Goal: Task Accomplishment & Management: Use online tool/utility

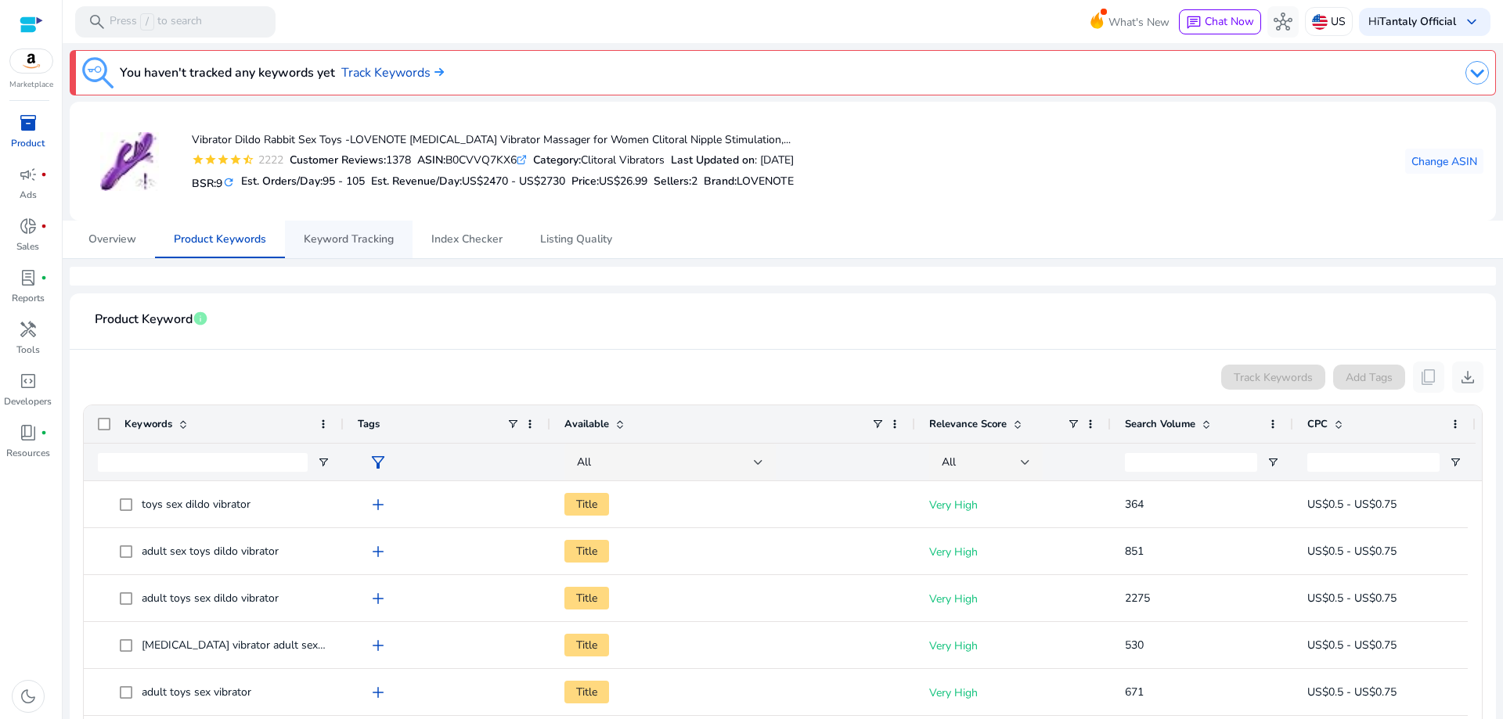
click at [342, 234] on span "Keyword Tracking" at bounding box center [349, 239] width 90 height 11
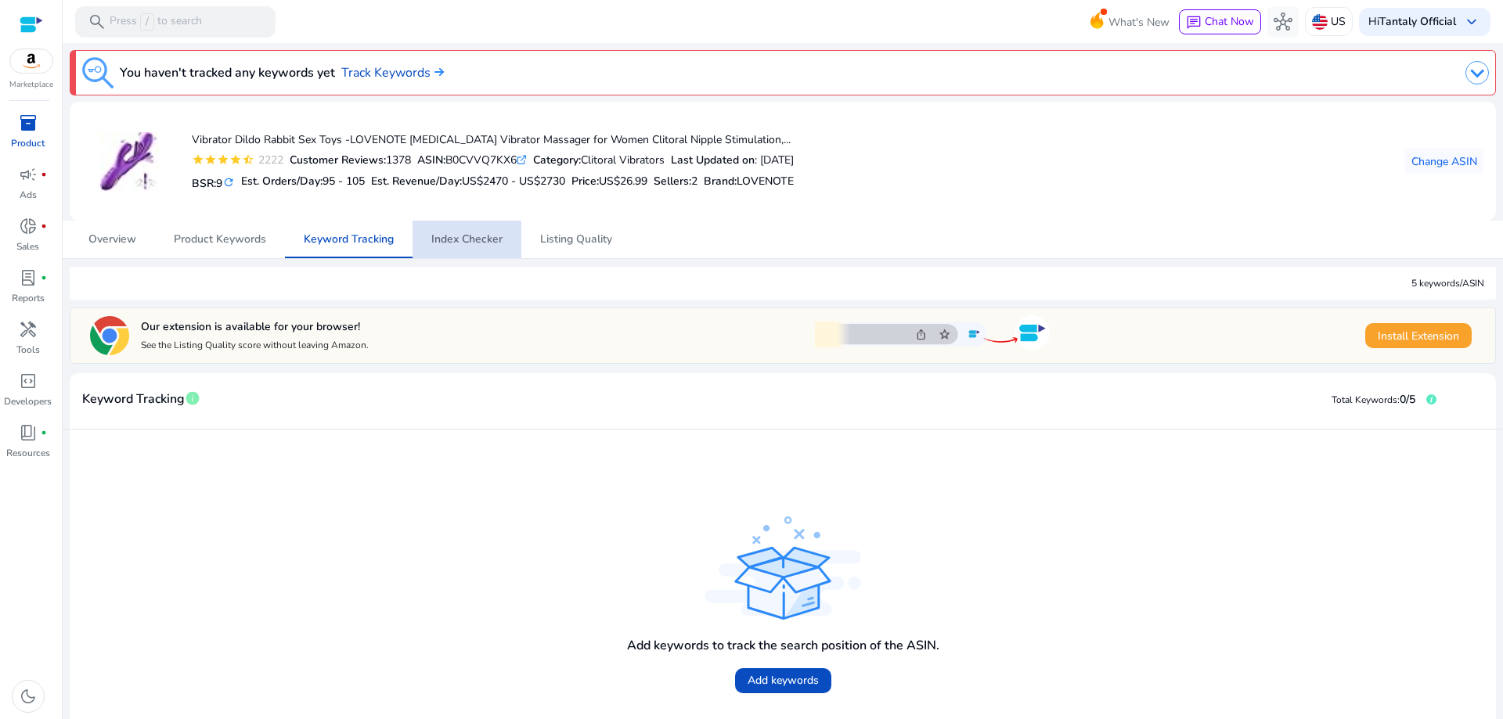
click at [473, 241] on span "Index Checker" at bounding box center [466, 239] width 71 height 11
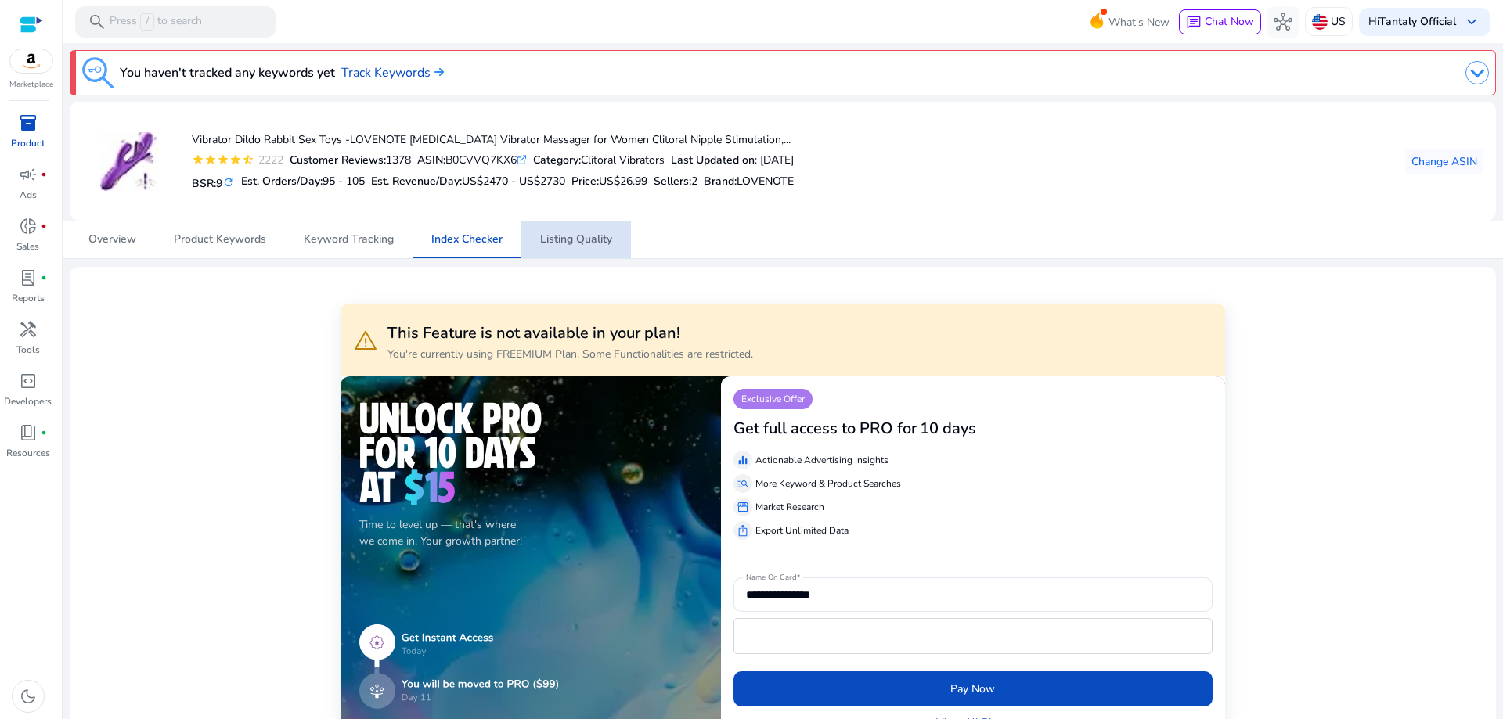
click at [561, 240] on span "Listing Quality" at bounding box center [576, 239] width 72 height 11
click at [564, 231] on span "Listing Quality" at bounding box center [576, 240] width 72 height 38
click at [485, 243] on span "Index Checker" at bounding box center [466, 239] width 71 height 11
click at [343, 241] on span "Keyword Tracking" at bounding box center [349, 239] width 90 height 11
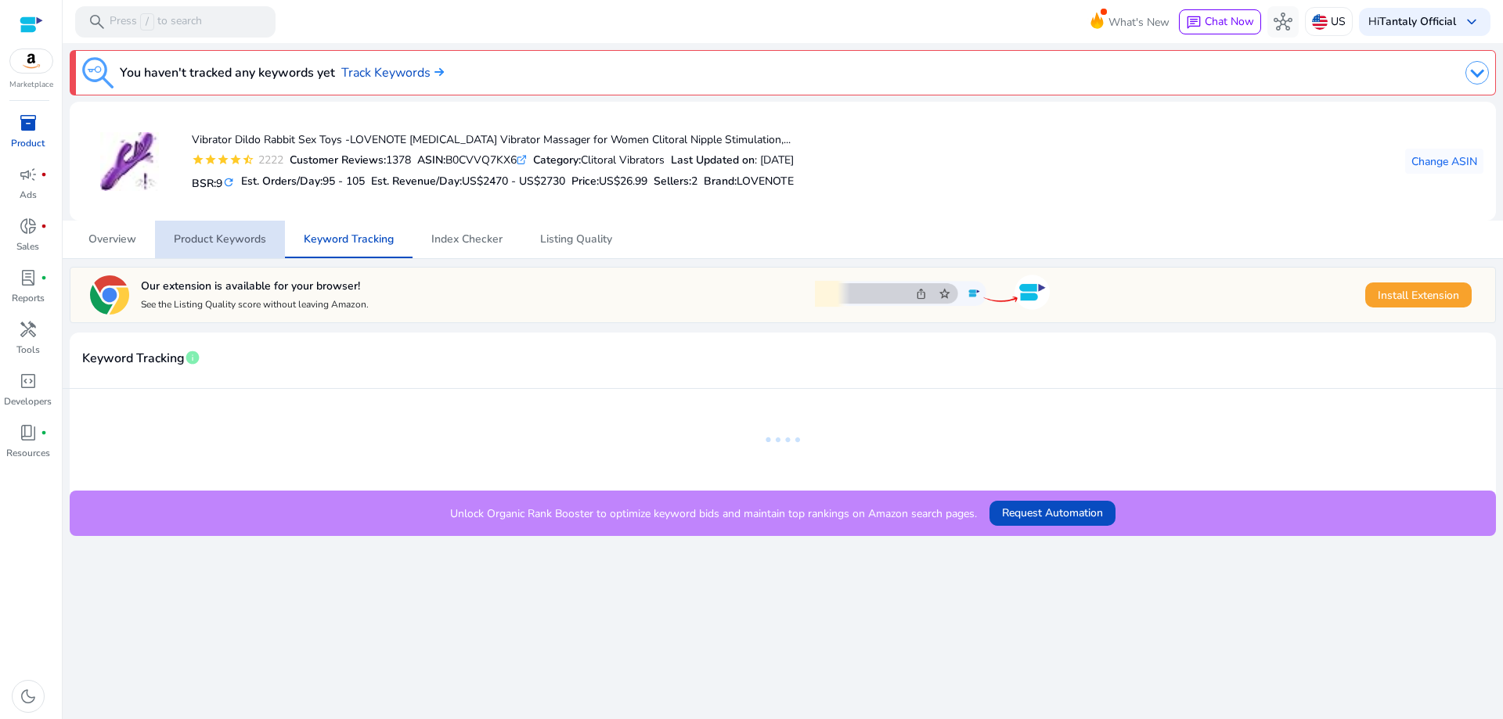
click at [202, 225] on span "Product Keywords" at bounding box center [220, 240] width 92 height 38
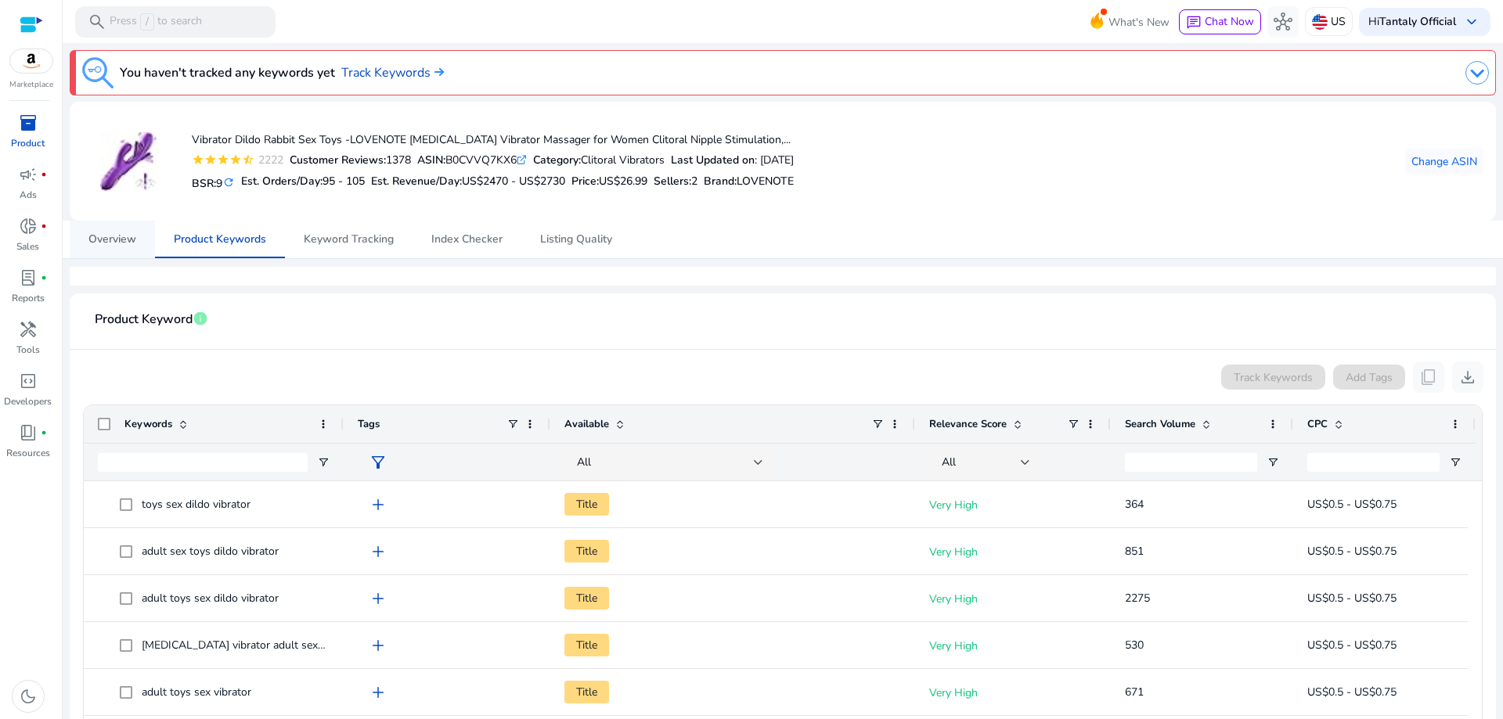
click at [124, 243] on span "Overview" at bounding box center [112, 239] width 48 height 11
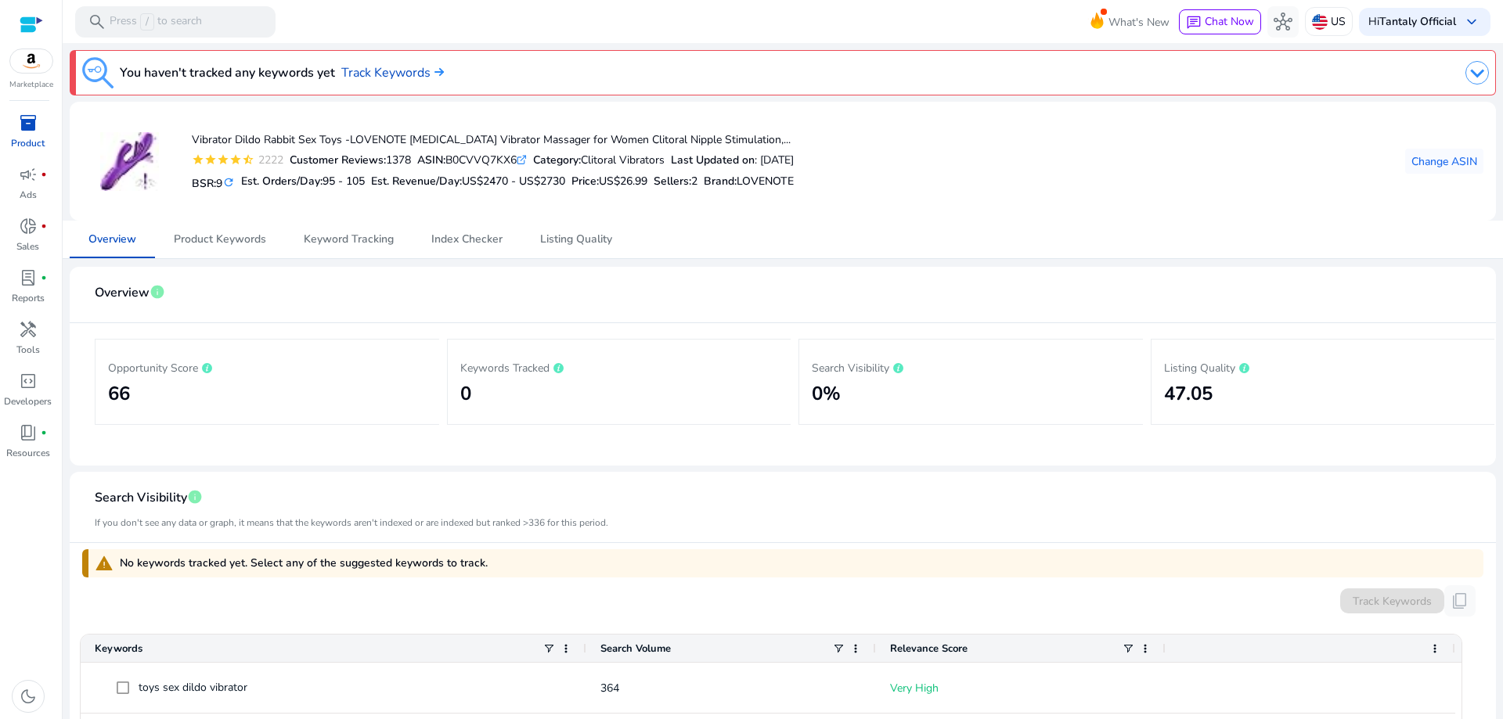
click at [1271, 151] on div "Vibrator Dildo Rabbit Sex Toys -LOVENOTE [MEDICAL_DATA] Vibrator Massager for W…" at bounding box center [782, 161] width 1401 height 94
click at [1430, 163] on span "Change ASIN" at bounding box center [1444, 161] width 66 height 16
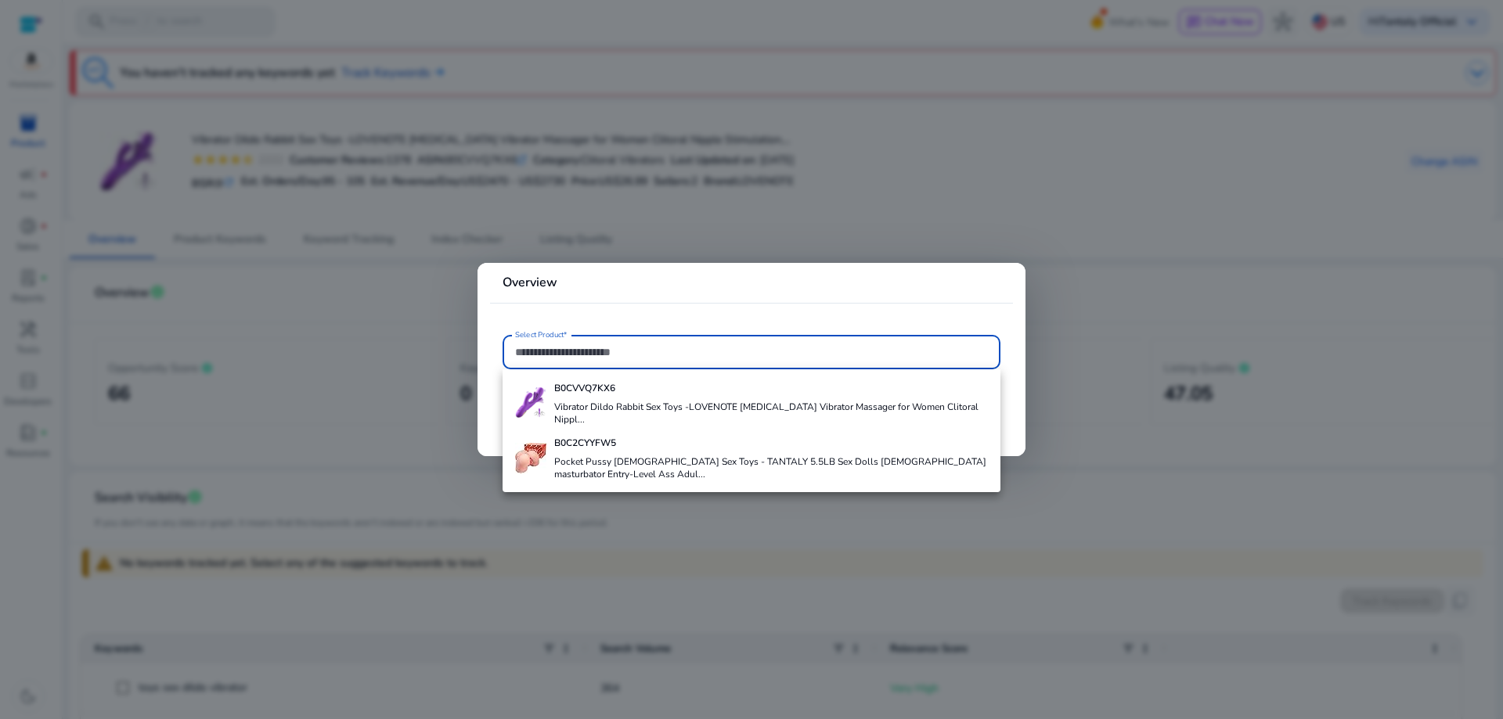
click at [610, 355] on input "Select Product*" at bounding box center [751, 352] width 473 height 17
click at [584, 348] on input "Select Product*" at bounding box center [751, 352] width 473 height 17
paste input "**********"
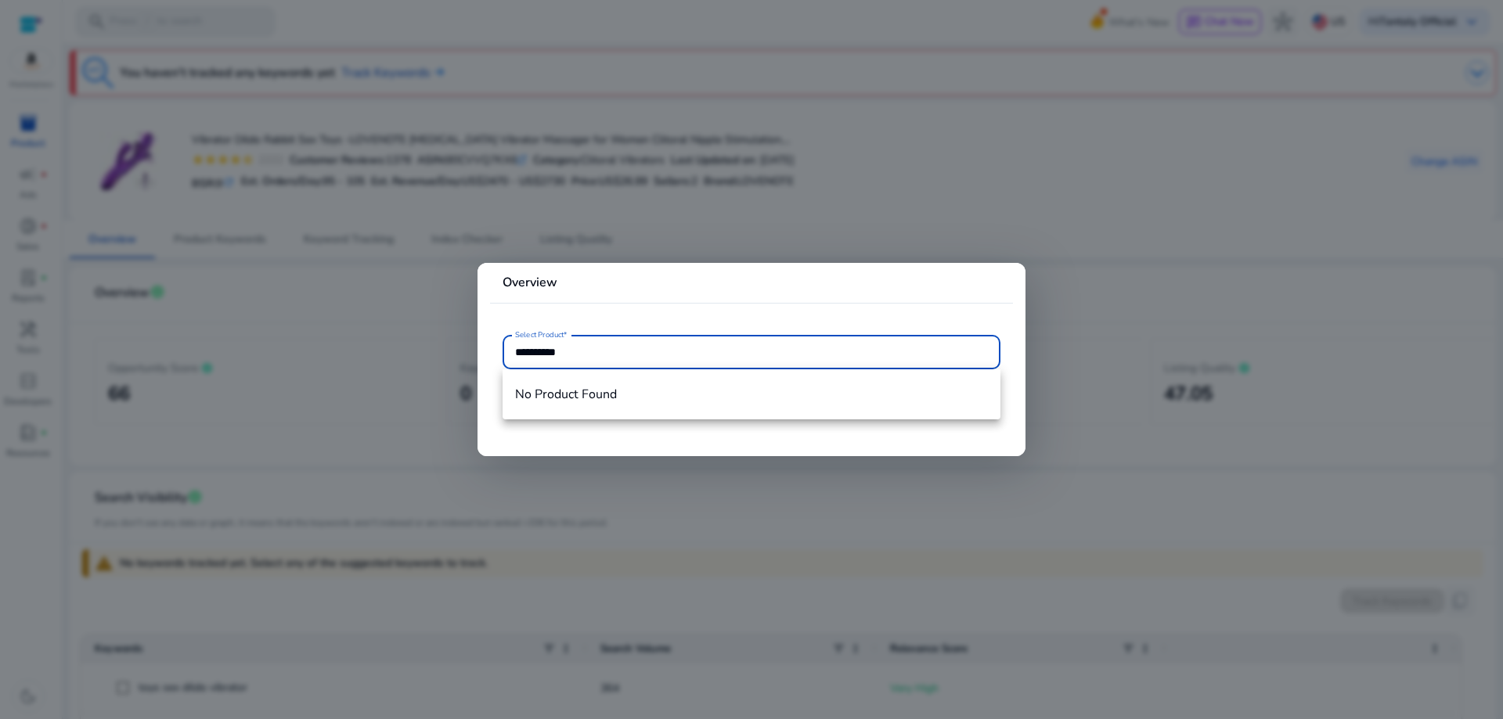
click at [611, 348] on input "**********" at bounding box center [751, 352] width 473 height 17
type input "**********"
click at [629, 492] on div at bounding box center [751, 359] width 1503 height 719
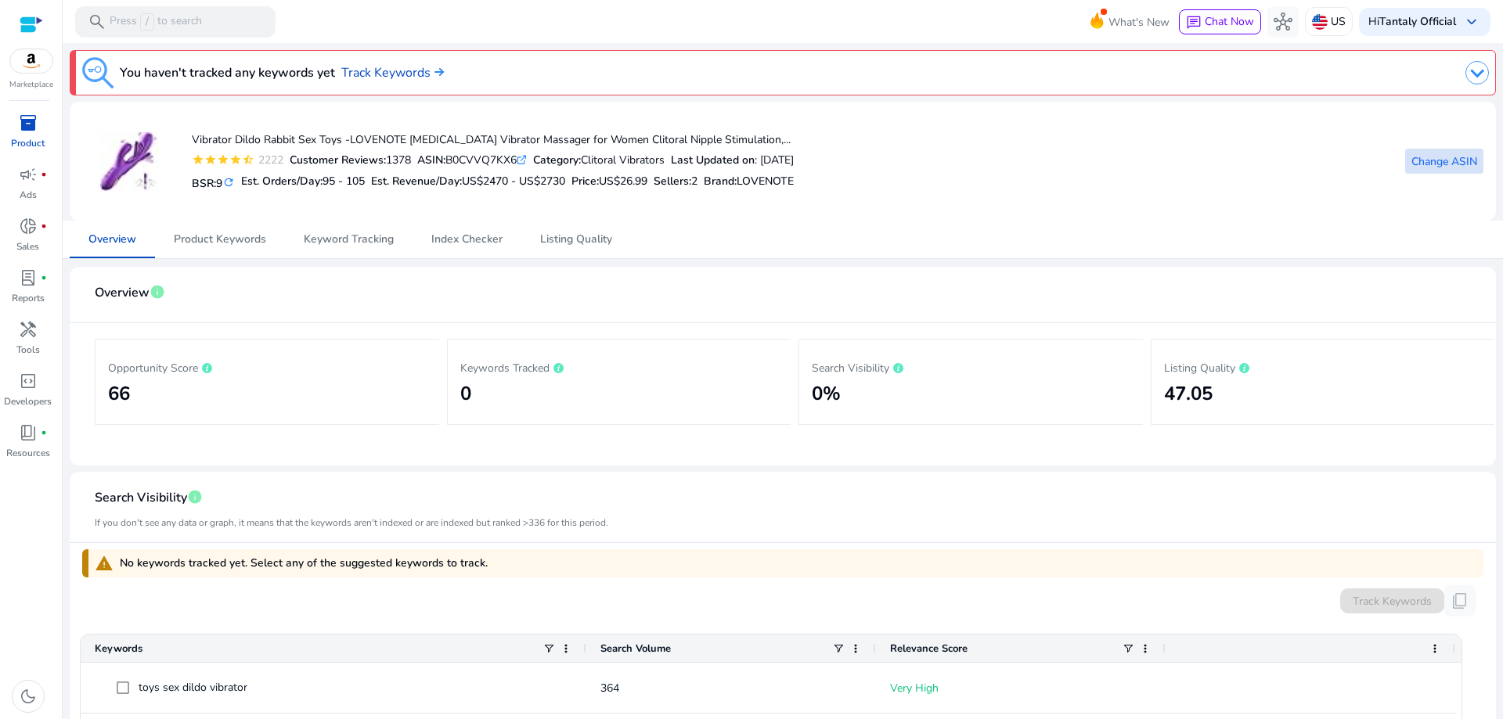
click at [1434, 156] on span "Change ASIN" at bounding box center [1444, 161] width 66 height 16
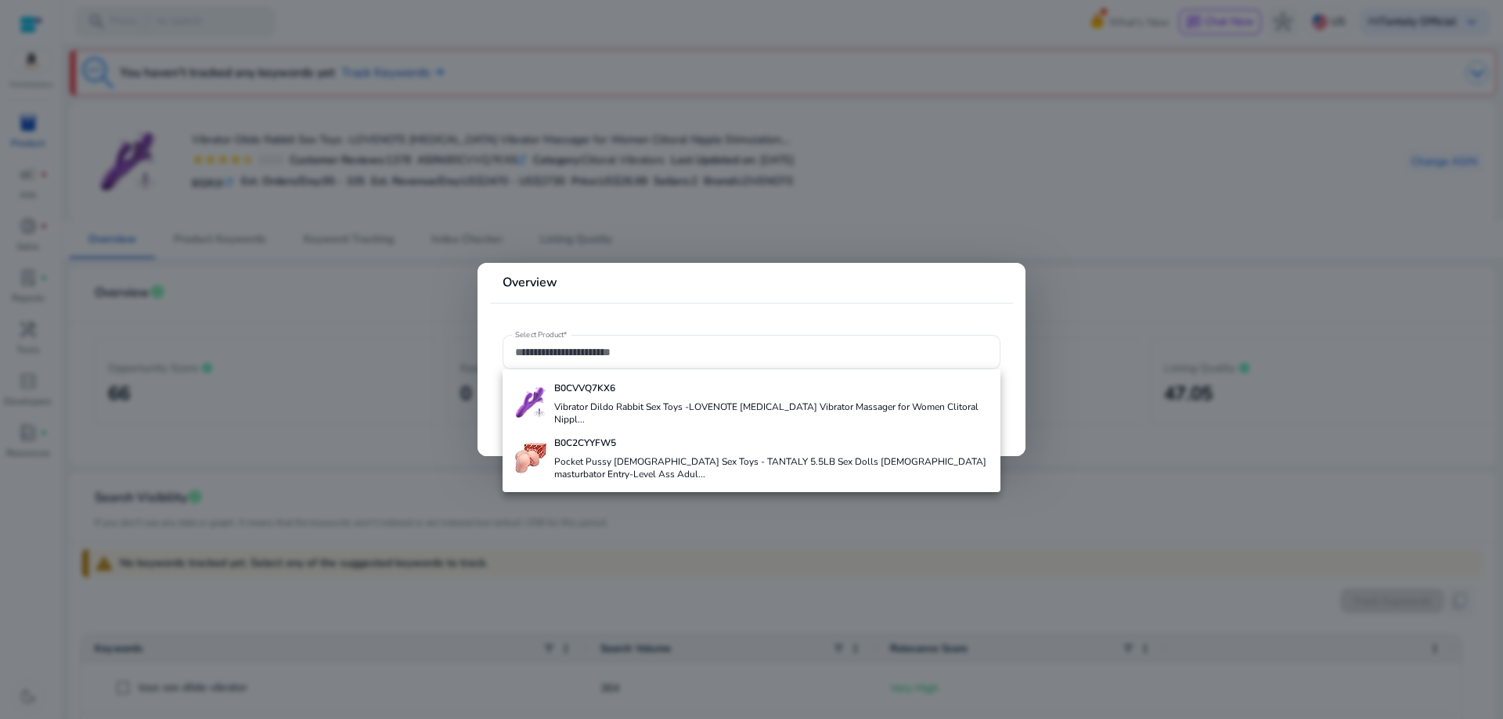
click at [1356, 250] on div at bounding box center [751, 359] width 1503 height 719
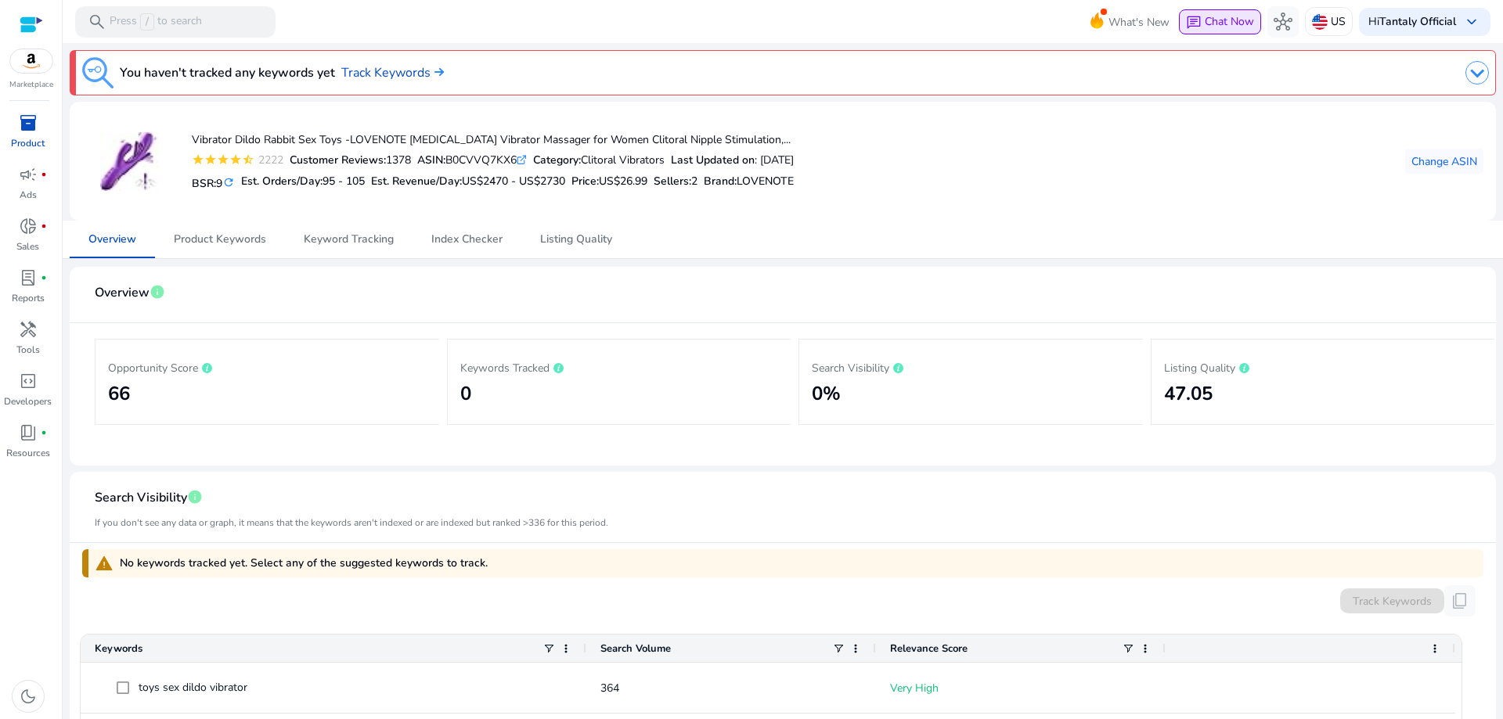
click at [1207, 17] on span "Chat Now" at bounding box center [1229, 21] width 49 height 15
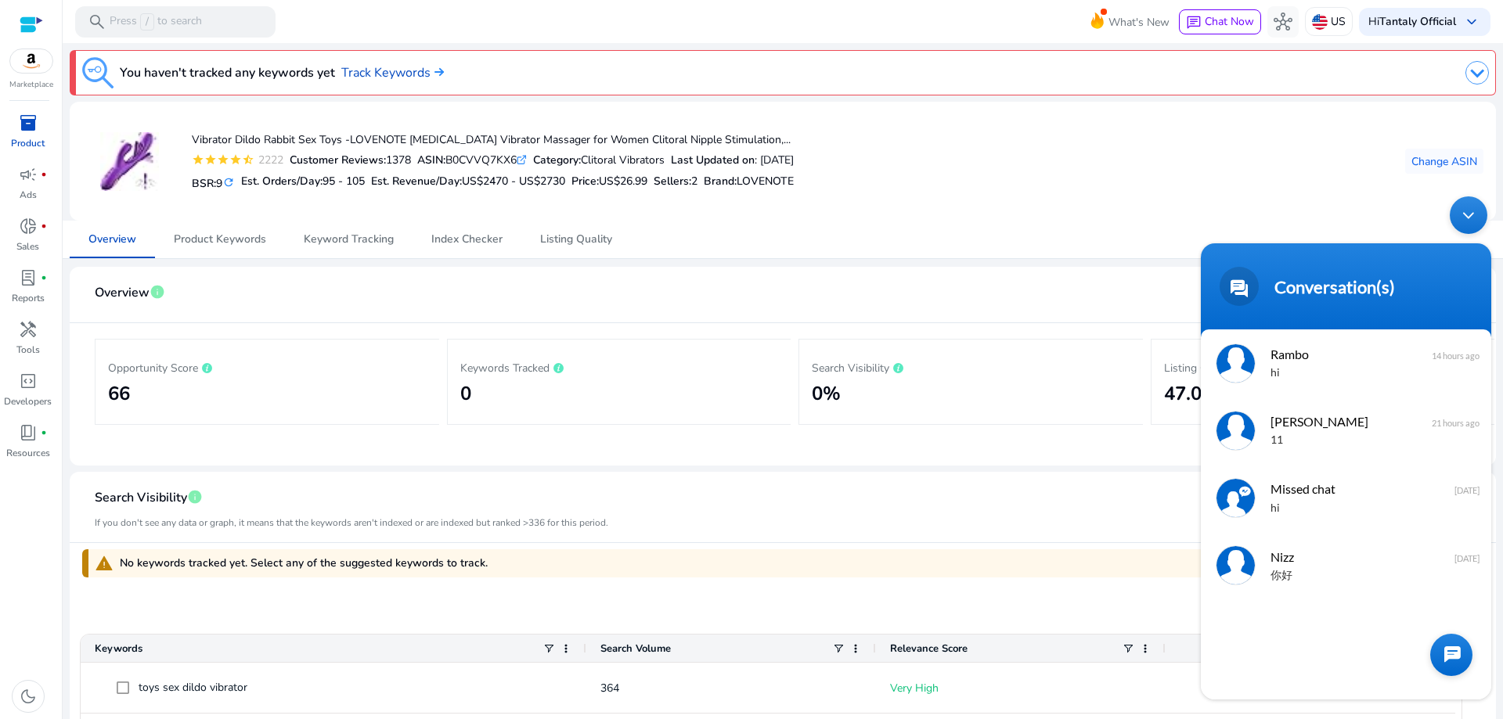
click at [1446, 652] on div at bounding box center [1451, 655] width 42 height 42
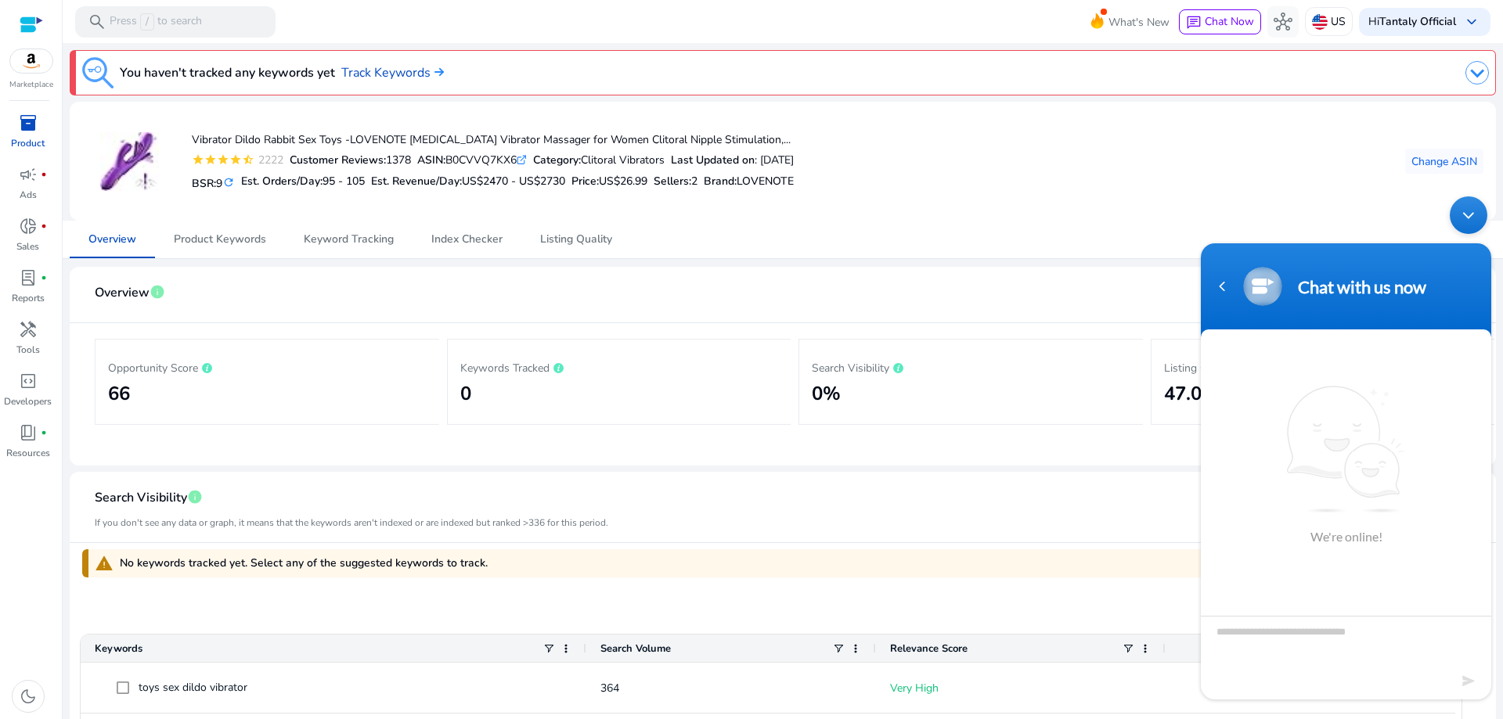
click at [1140, 211] on mat-card "Vibrator Dildo Rabbit Sex Toys -LOVENOTE [MEDICAL_DATA] Vibrator Massager for W…" at bounding box center [783, 161] width 1426 height 119
click at [1478, 218] on div "Minimize live chat window" at bounding box center [1469, 215] width 38 height 38
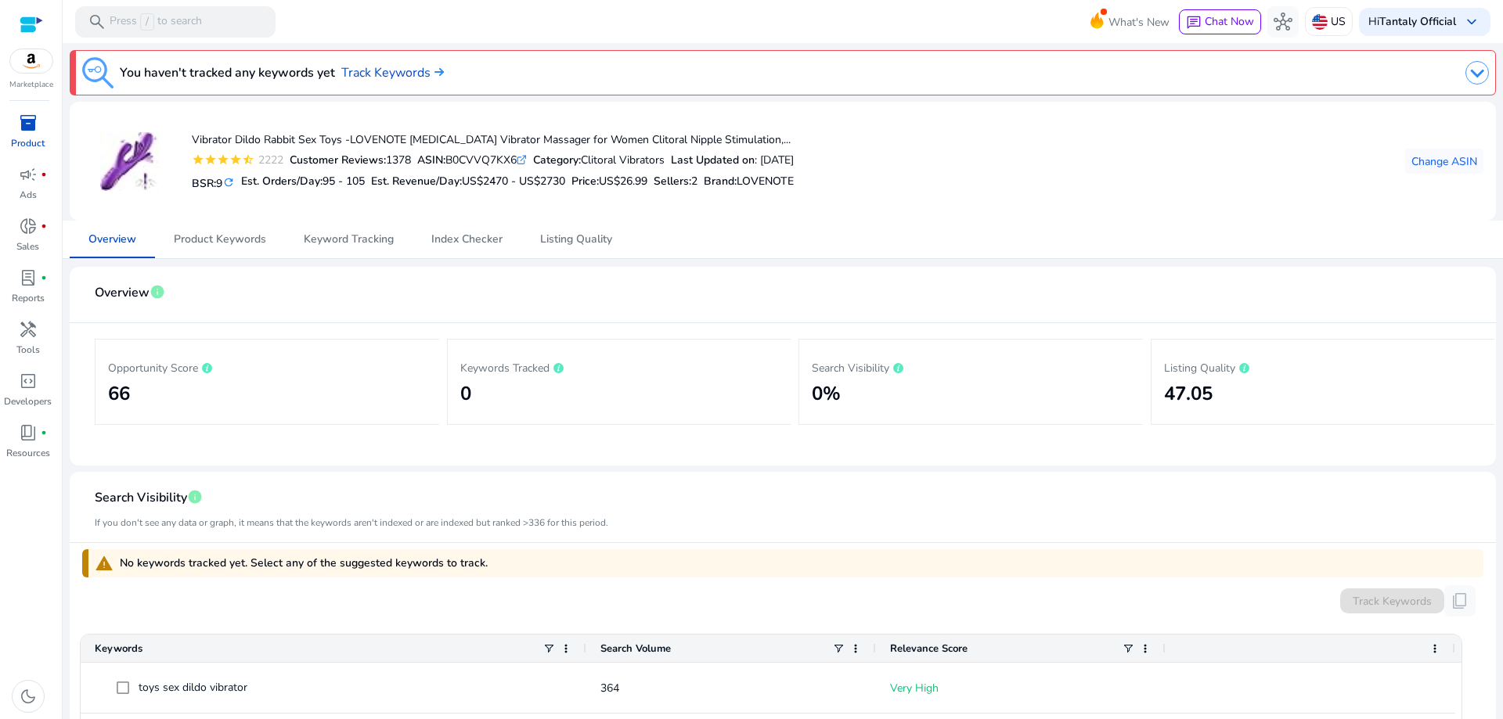
click at [38, 23] on div at bounding box center [31, 25] width 23 height 18
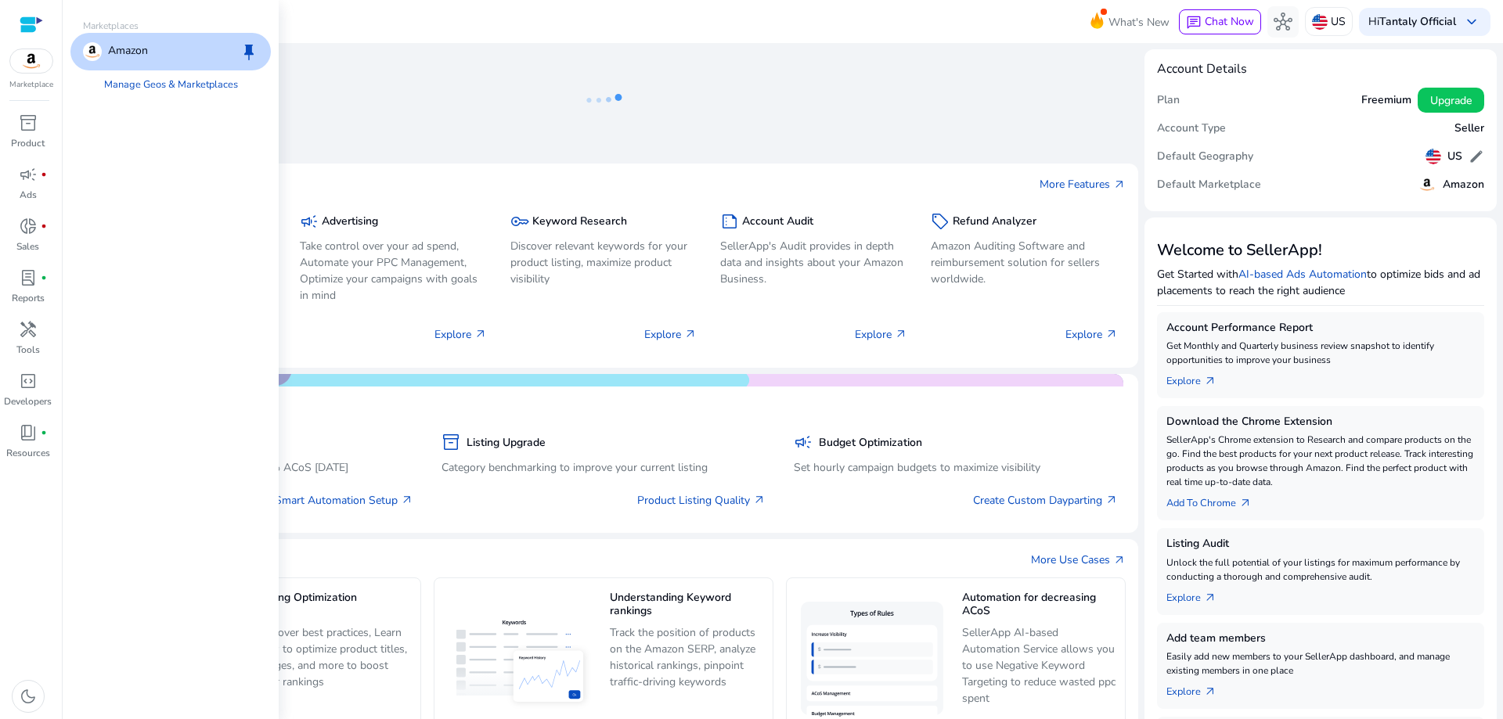
click at [23, 71] on img at bounding box center [31, 60] width 42 height 23
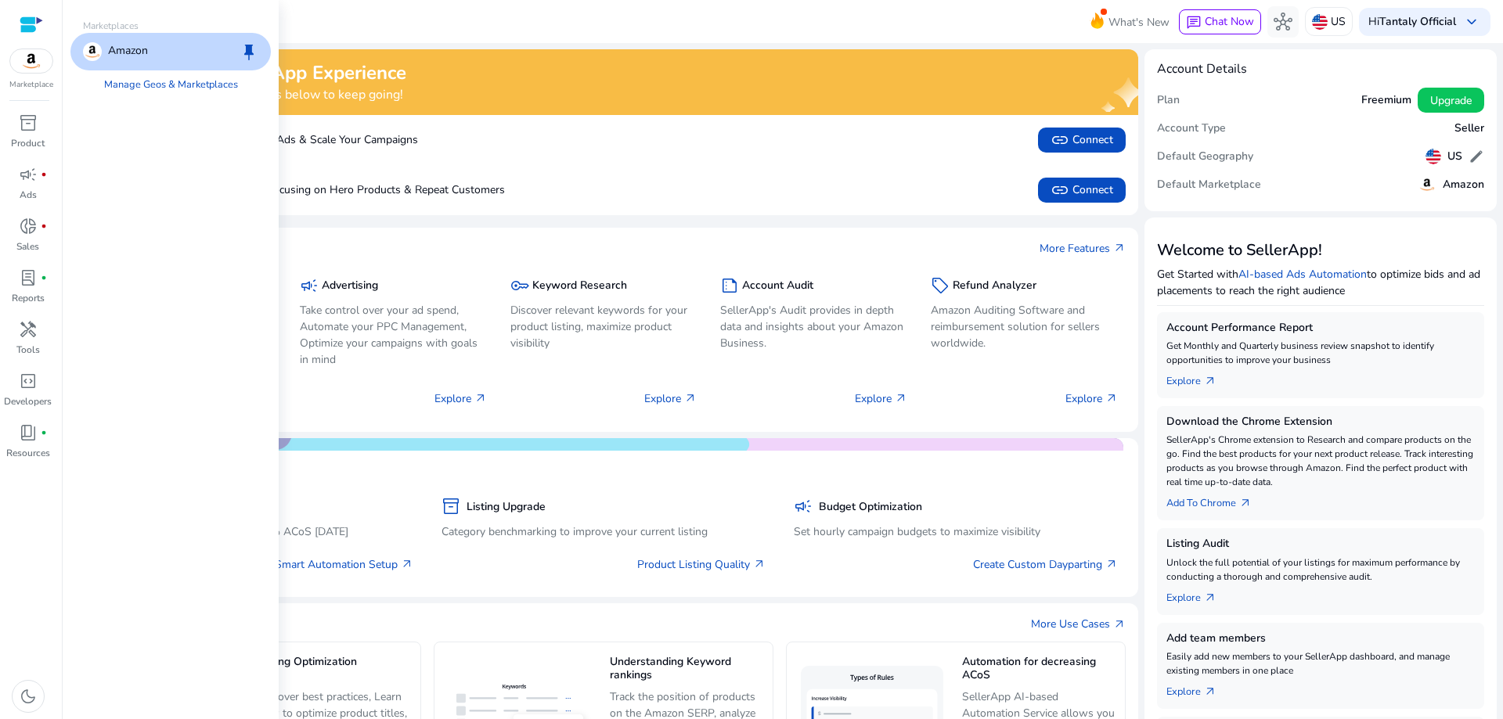
click at [20, 83] on p "Marketplace" at bounding box center [31, 85] width 44 height 12
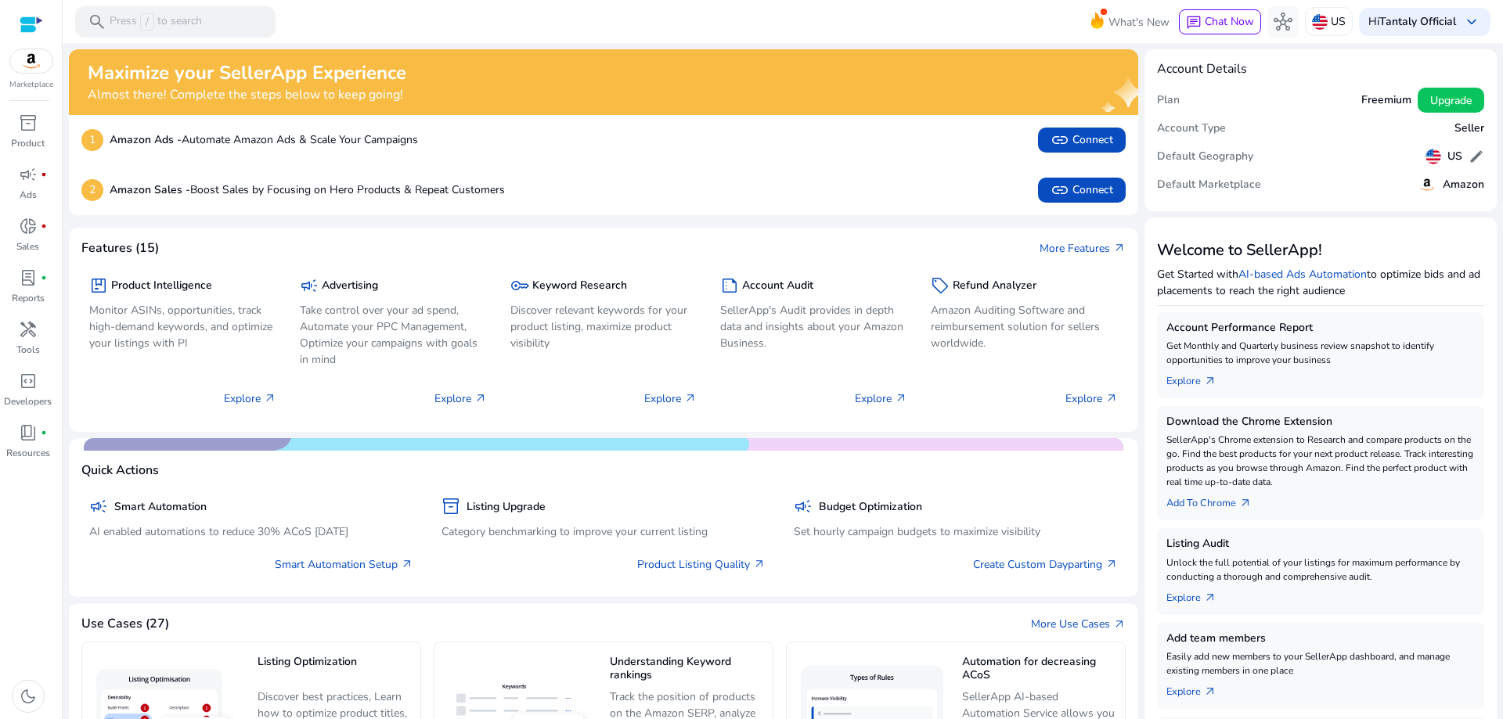
click at [23, 65] on img at bounding box center [31, 60] width 42 height 23
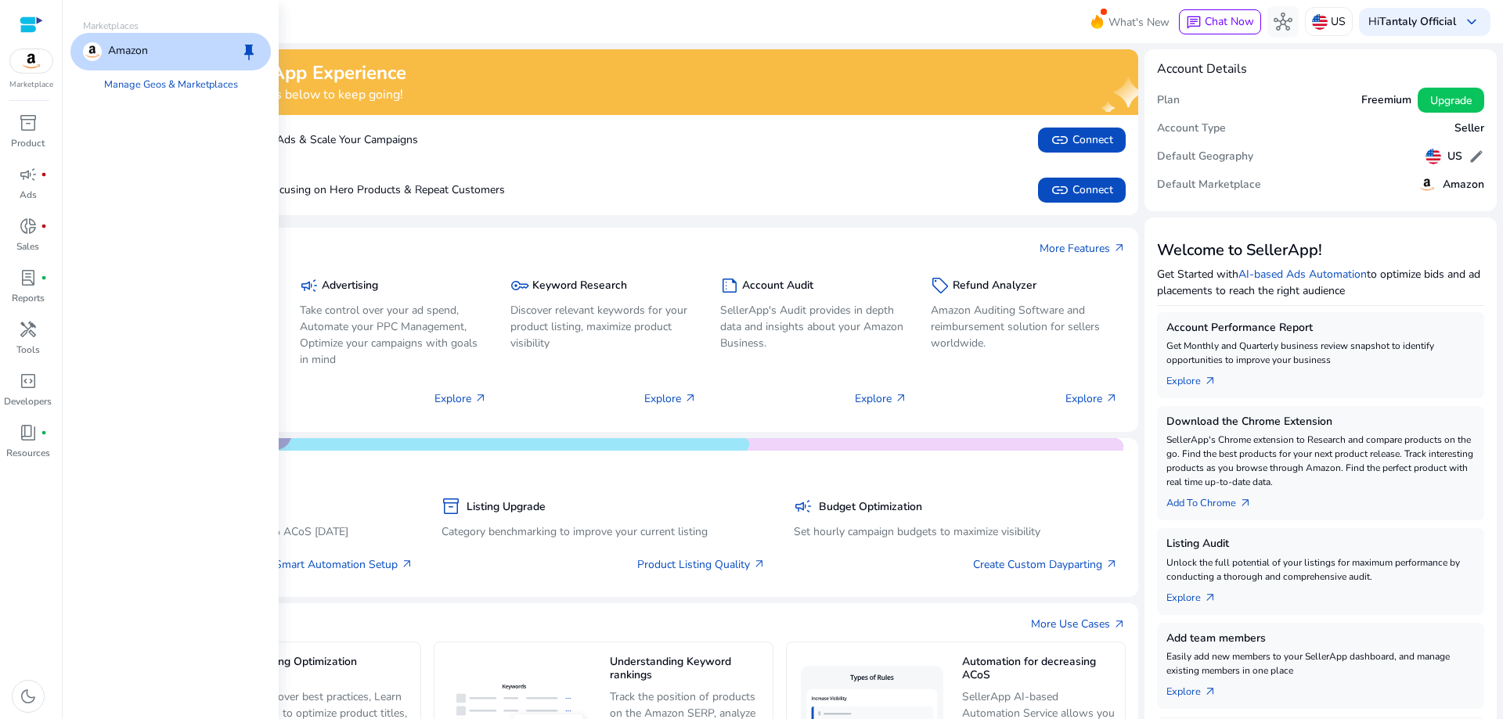
click at [31, 70] on img at bounding box center [31, 60] width 42 height 23
click at [25, 18] on div at bounding box center [31, 25] width 23 height 18
click at [27, 67] on img at bounding box center [31, 60] width 42 height 23
click at [24, 124] on span "inventory_2" at bounding box center [28, 122] width 19 height 19
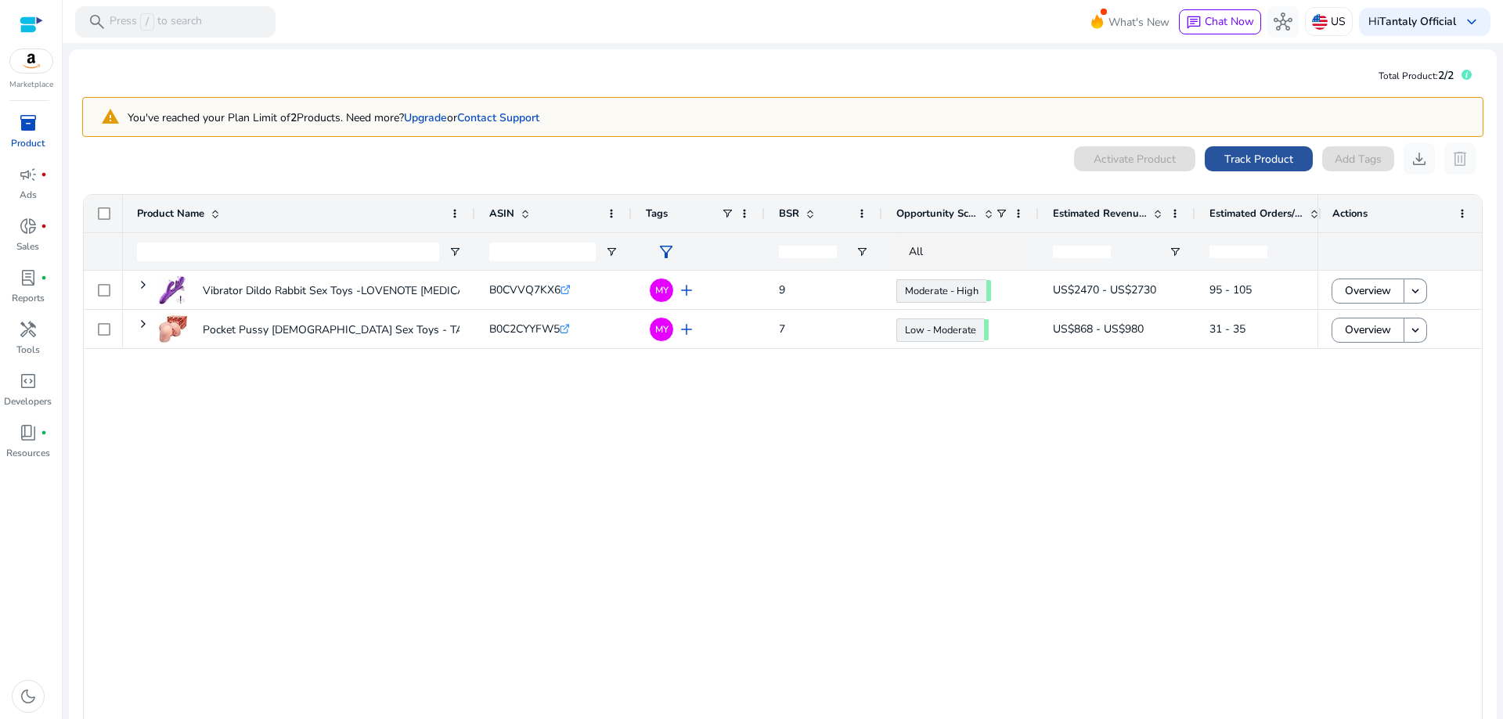
click at [1240, 164] on span "Track Product" at bounding box center [1258, 159] width 69 height 16
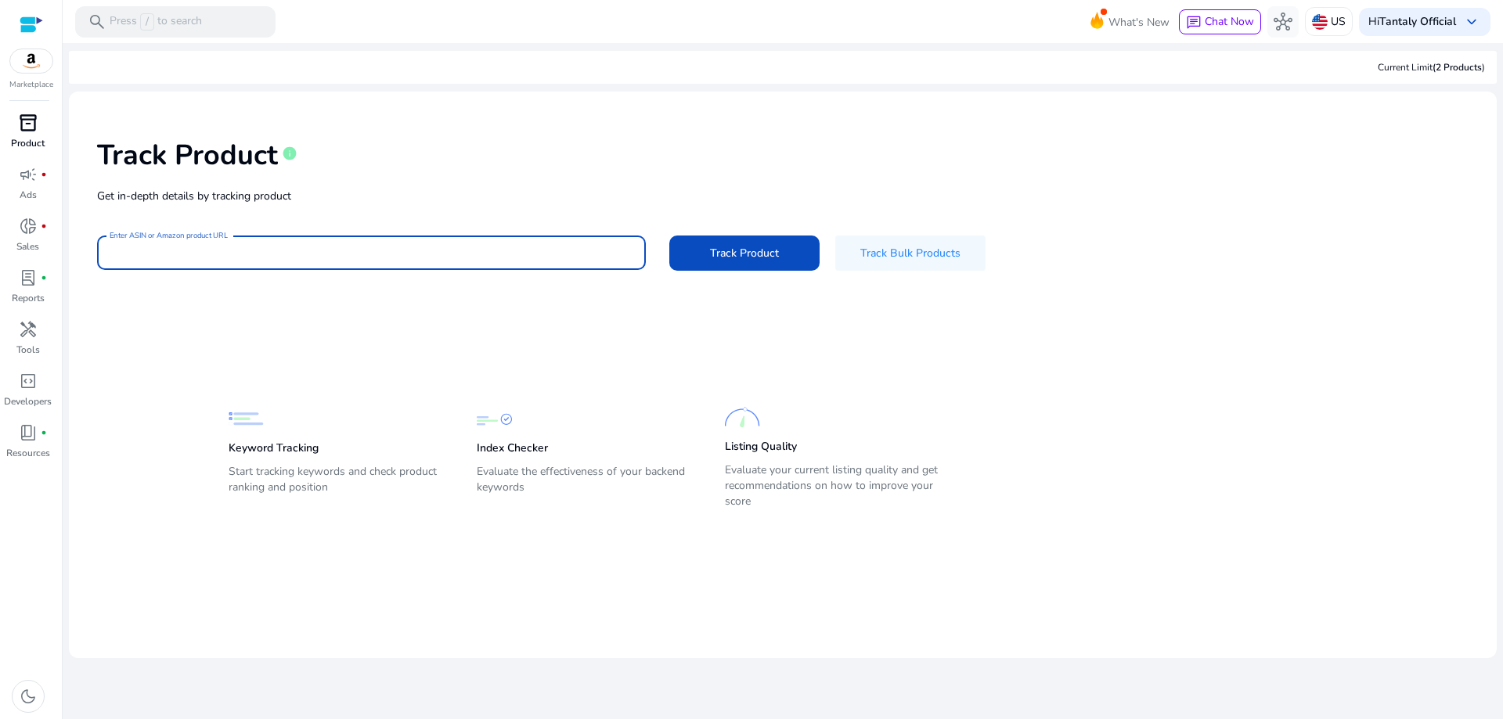
click at [189, 254] on input "Enter ASIN or Amazon product URL" at bounding box center [372, 252] width 524 height 17
paste input "**********"
type input "**********"
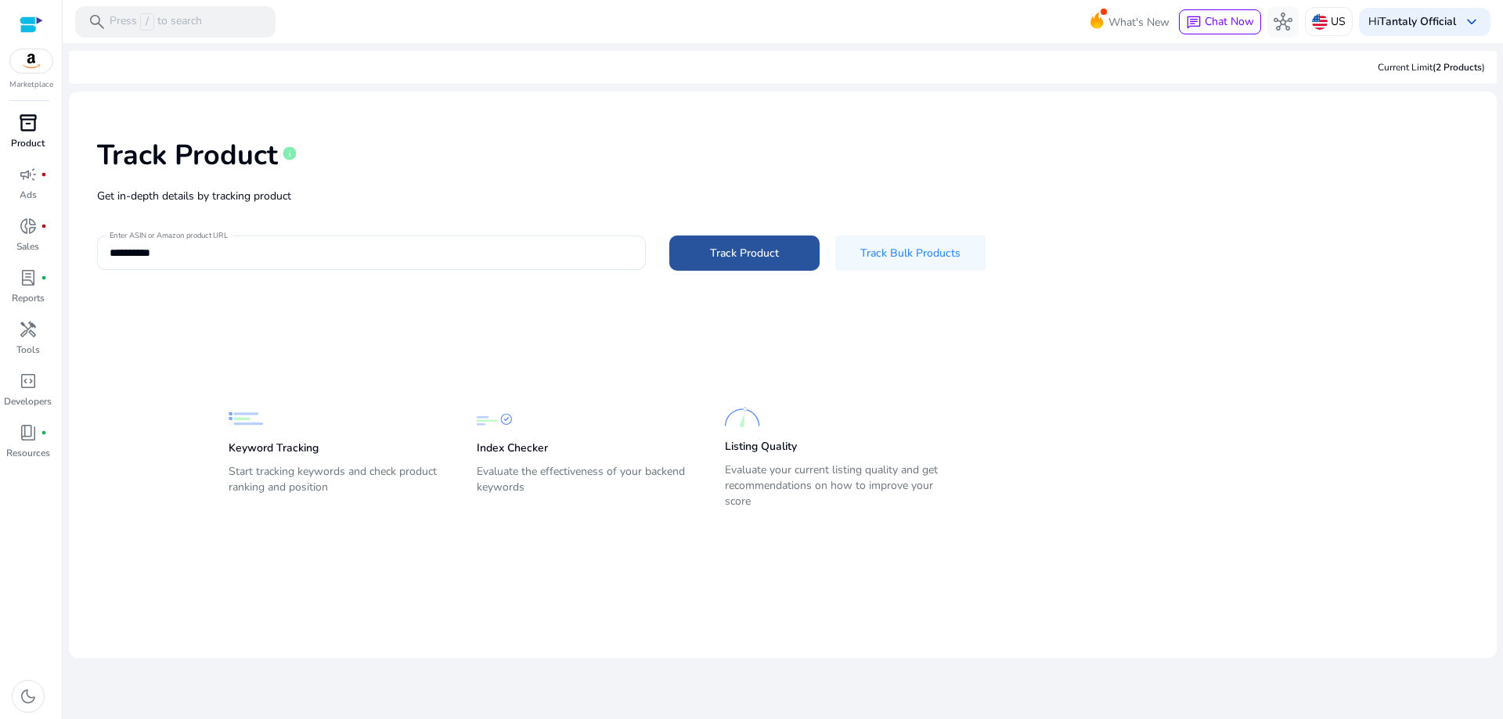
click at [758, 258] on span "Track Product" at bounding box center [744, 253] width 69 height 16
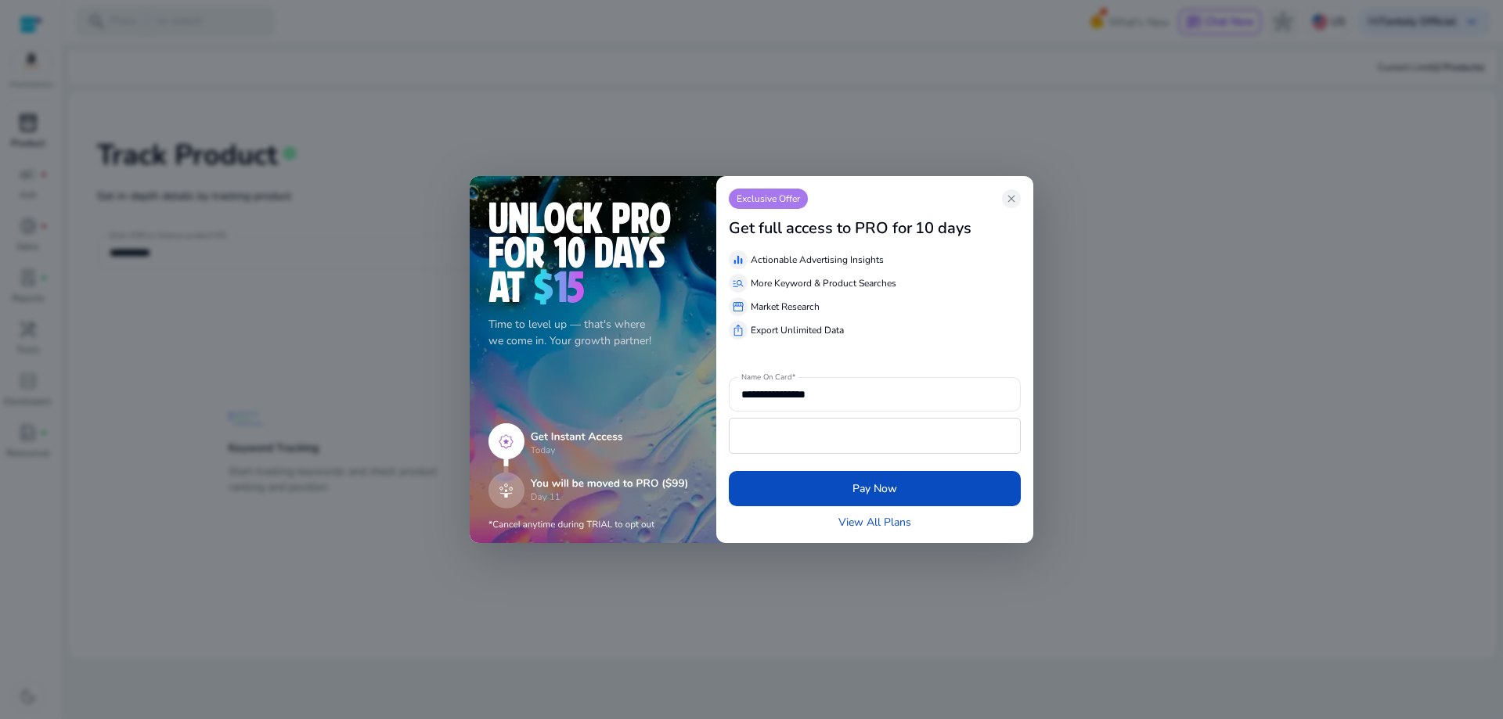
click at [1020, 191] on div "Exclusive Offer close" at bounding box center [875, 199] width 292 height 20
click at [1004, 201] on app-icon "close" at bounding box center [1011, 198] width 19 height 19
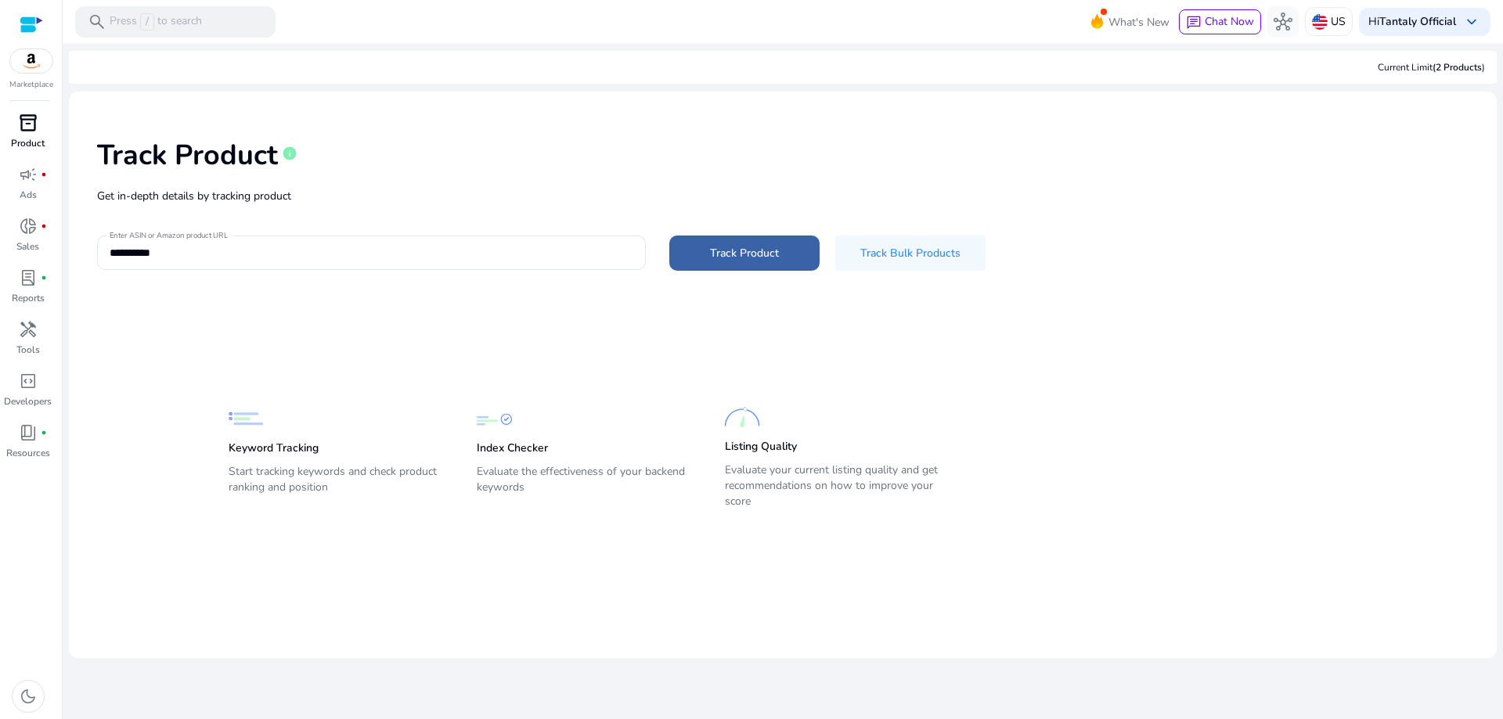
click at [730, 258] on span "Track Product" at bounding box center [744, 253] width 69 height 16
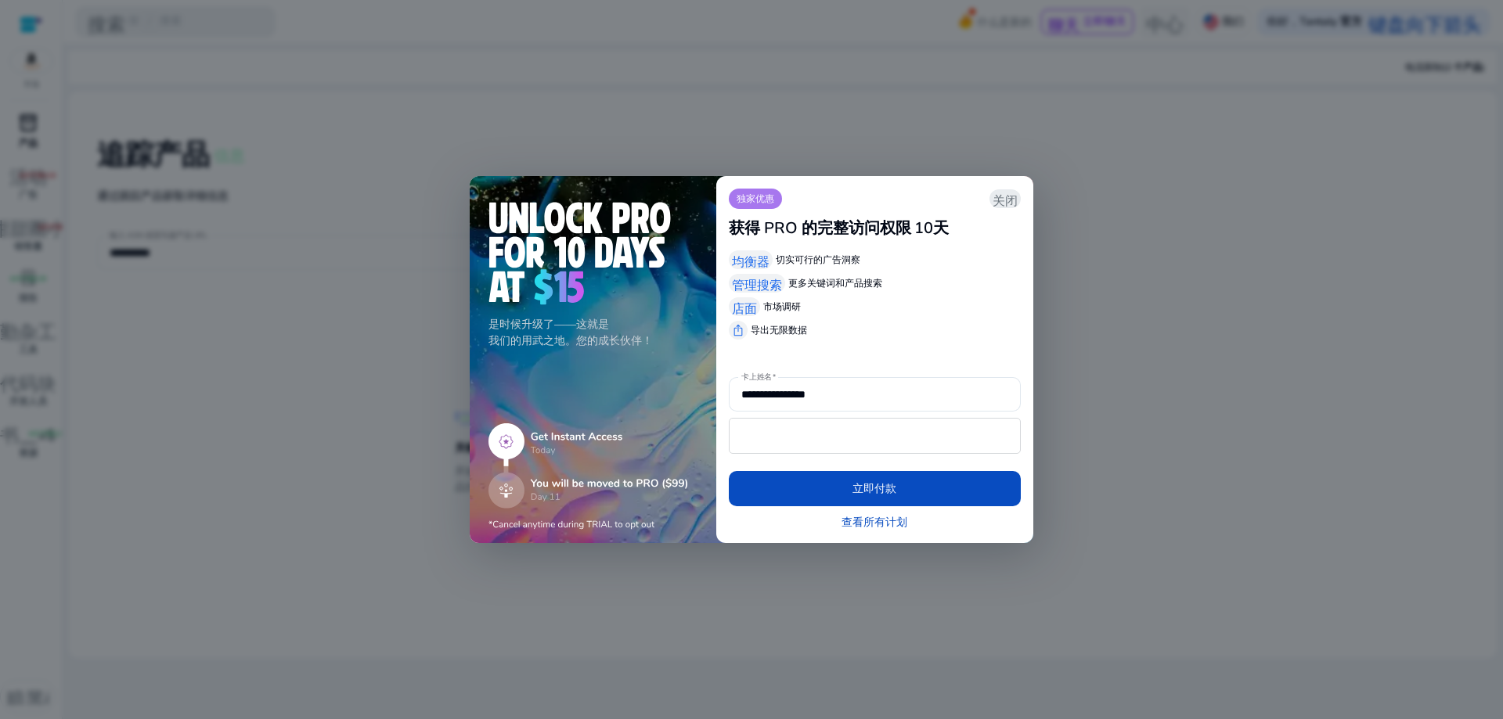
click at [1006, 198] on font "关闭" at bounding box center [1004, 199] width 25 height 16
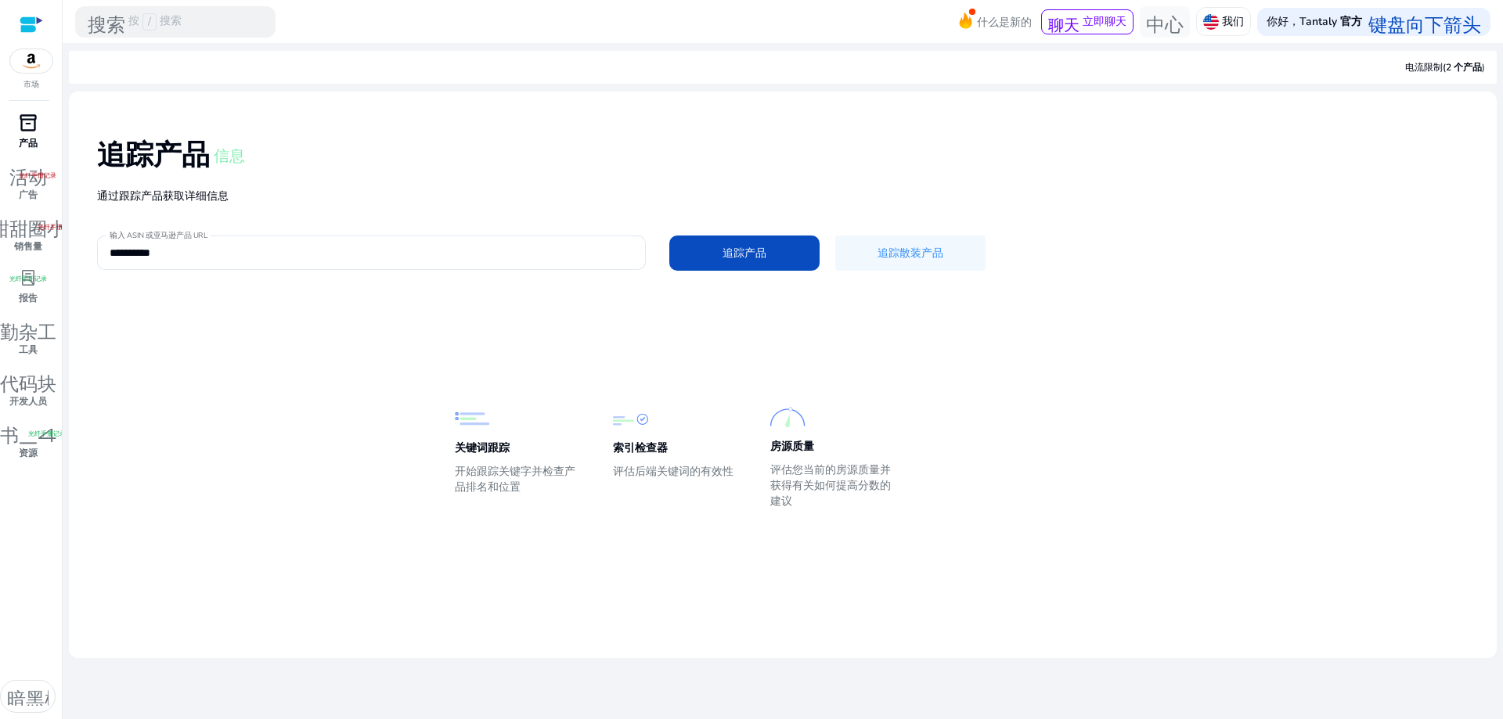
click at [295, 412] on div "关键词跟踪 开始跟踪关键字并检查产品排名和位置 索引检查器 评估后端关键词的有效性 房源质量 评估您当前的房源质量并获得有关如何提高分数的建议" at bounding box center [771, 427] width 1348 height 173
click at [207, 250] on input "**********" at bounding box center [372, 252] width 524 height 17
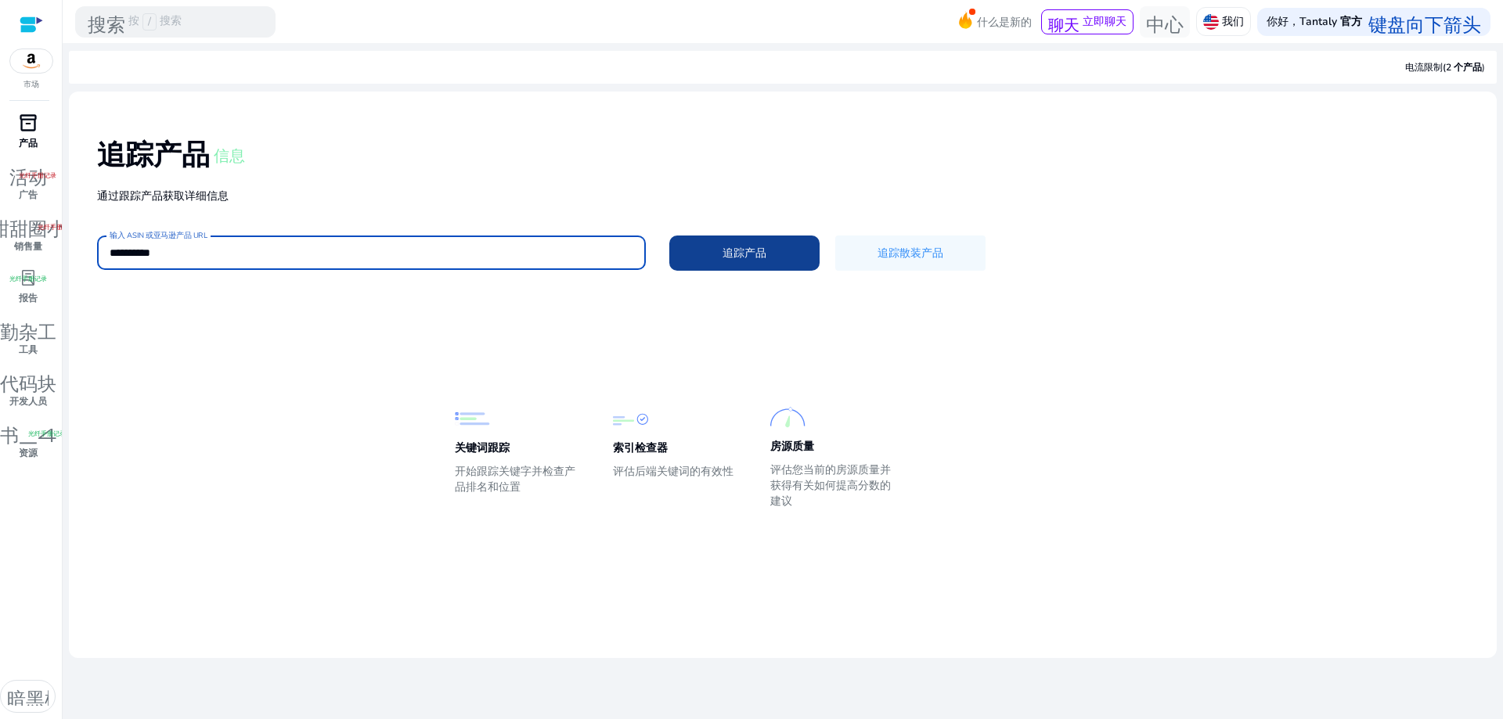
click at [714, 254] on span at bounding box center [744, 253] width 150 height 38
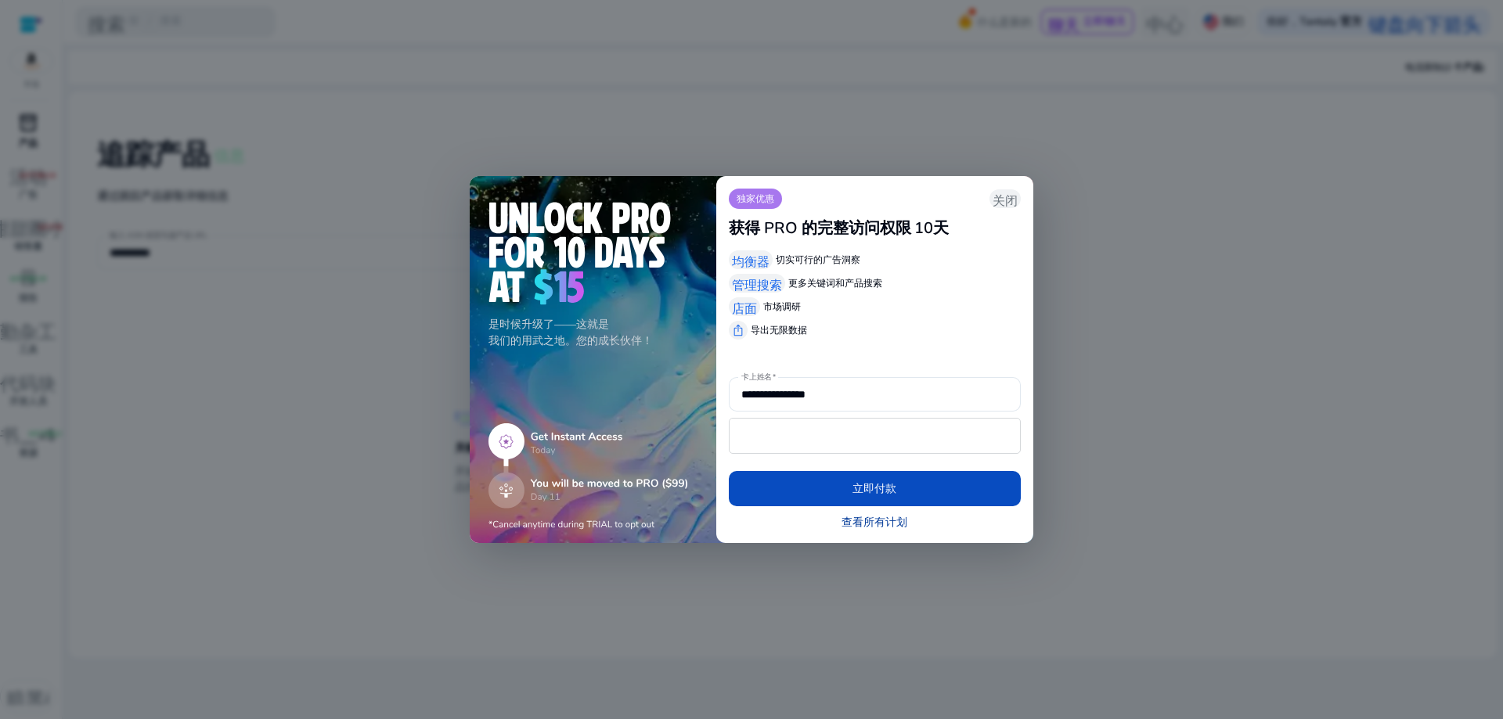
click at [845, 520] on font "查看所有计划" at bounding box center [874, 522] width 66 height 15
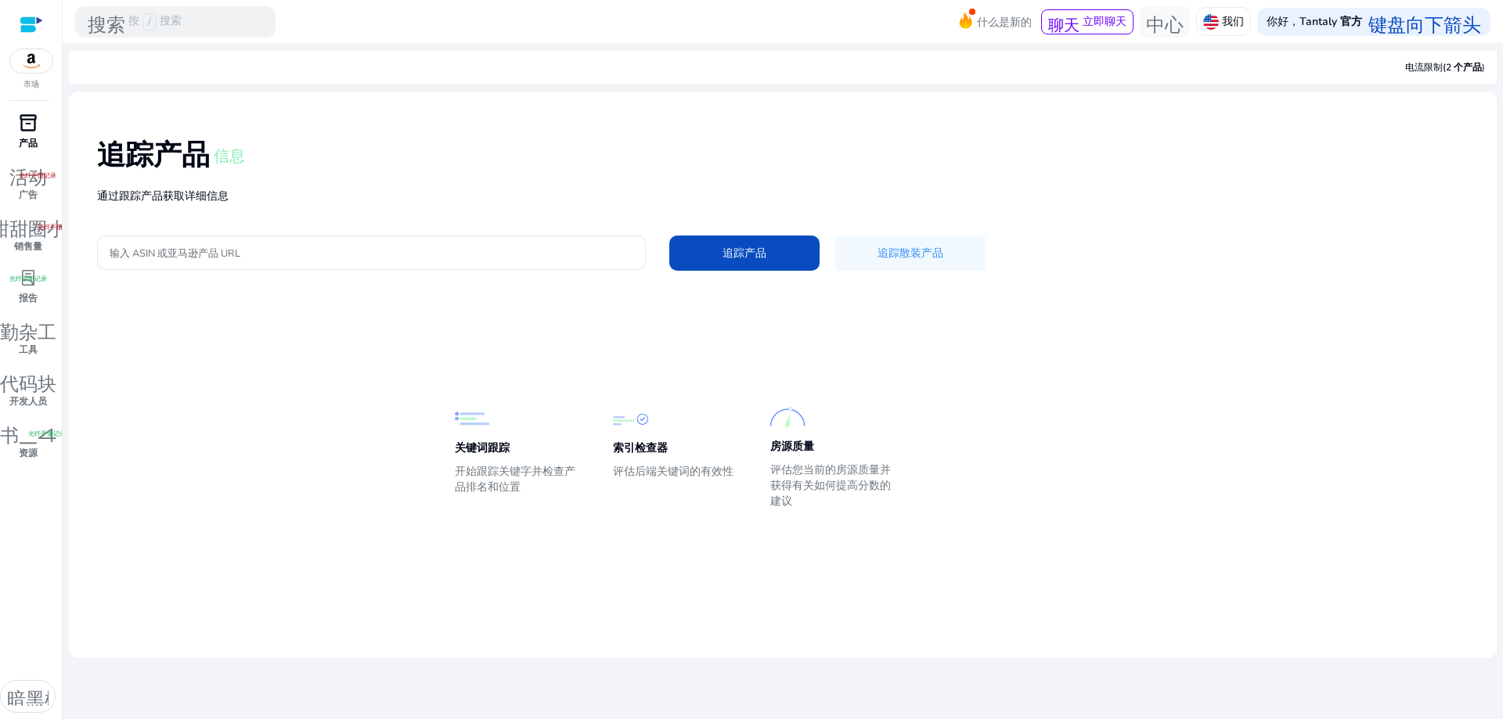
click at [15, 66] on img at bounding box center [31, 60] width 42 height 23
click at [328, 360] on div "关键词跟踪 开始跟踪关键字并检查产品排名和位置 索引检查器 评估后端关键词的有效性 房源质量 评估您当前的房源质量并获得有关如何提高分数的建议" at bounding box center [771, 427] width 1348 height 173
